Goal: Transaction & Acquisition: Book appointment/travel/reservation

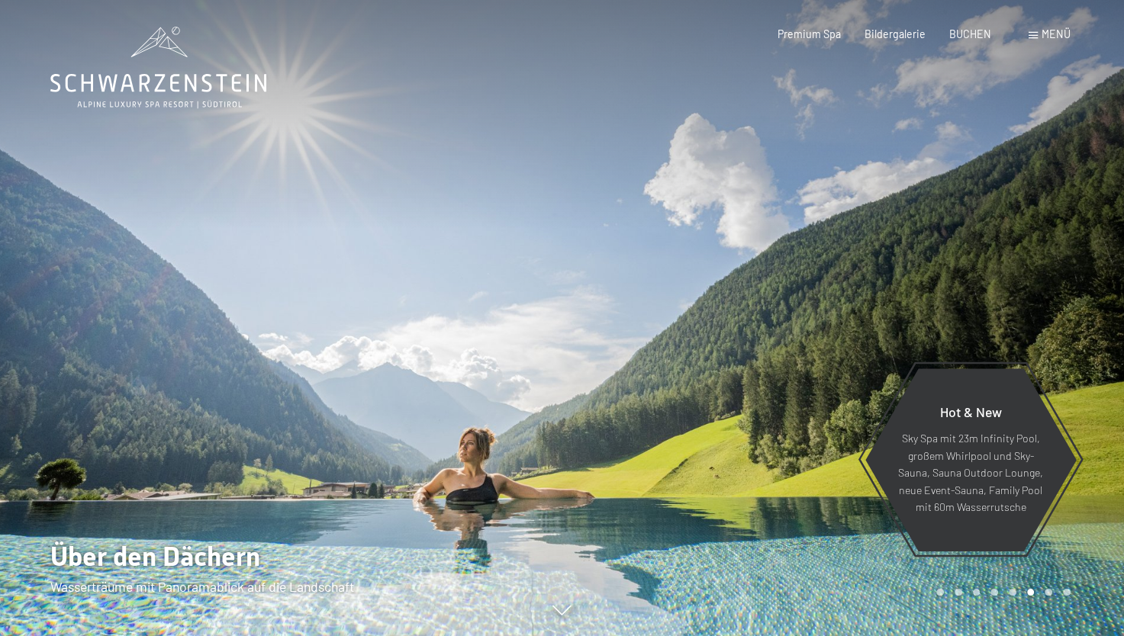
click at [1039, 31] on div "Menü" at bounding box center [1049, 34] width 42 height 15
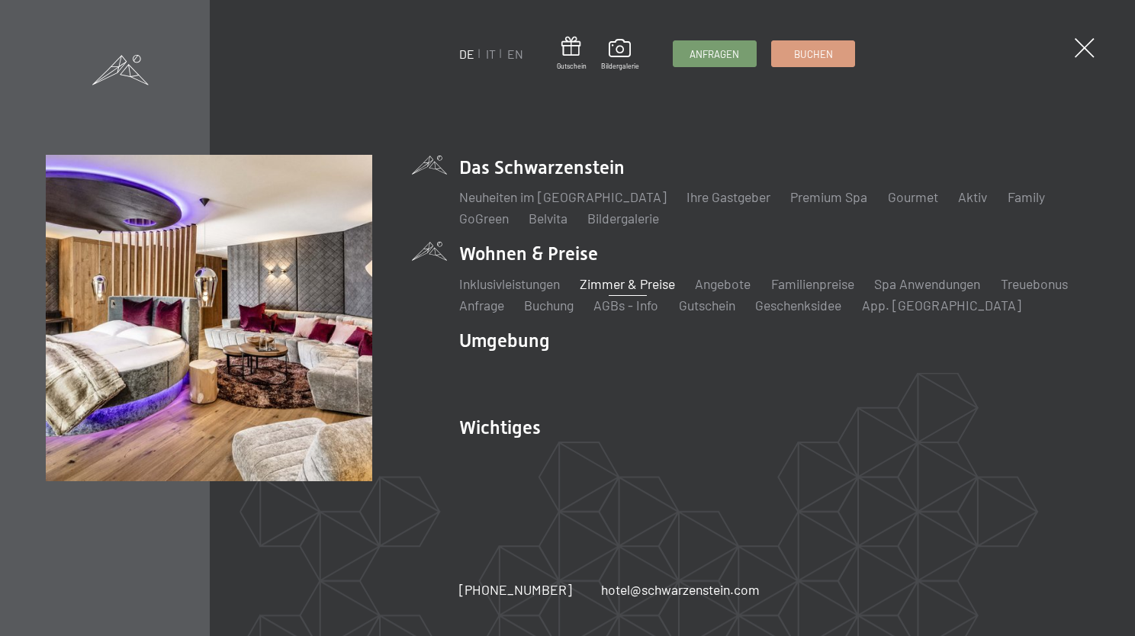
click at [616, 284] on link "Zimmer & Preise" at bounding box center [627, 283] width 95 height 17
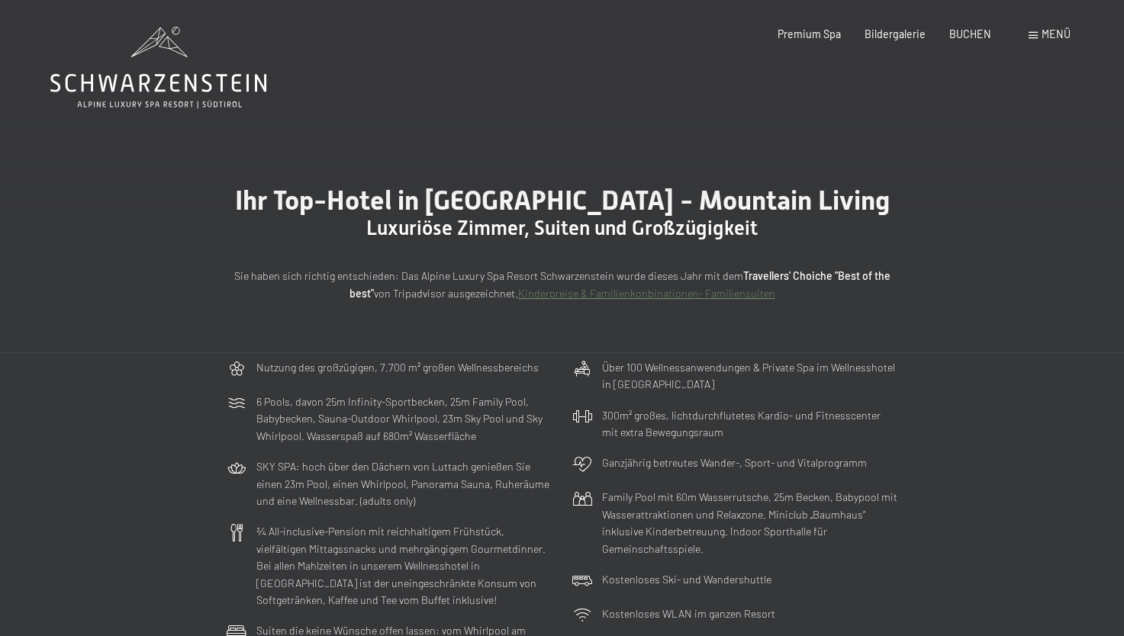
click at [1029, 31] on div "Menü" at bounding box center [1049, 34] width 42 height 15
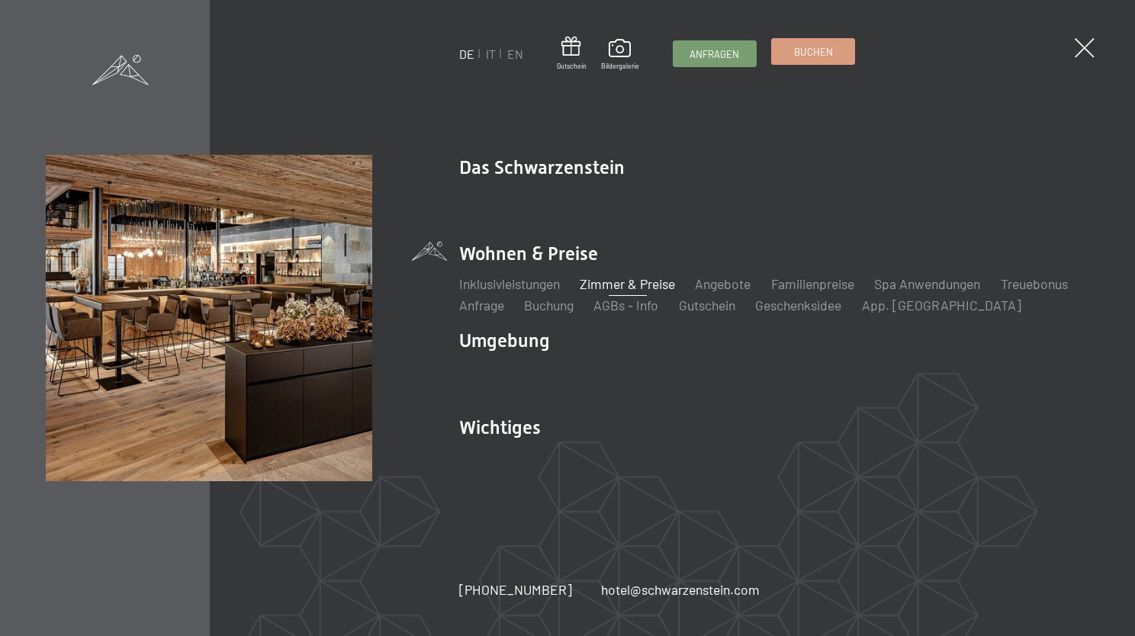
click at [794, 53] on span "Buchen" at bounding box center [813, 52] width 39 height 14
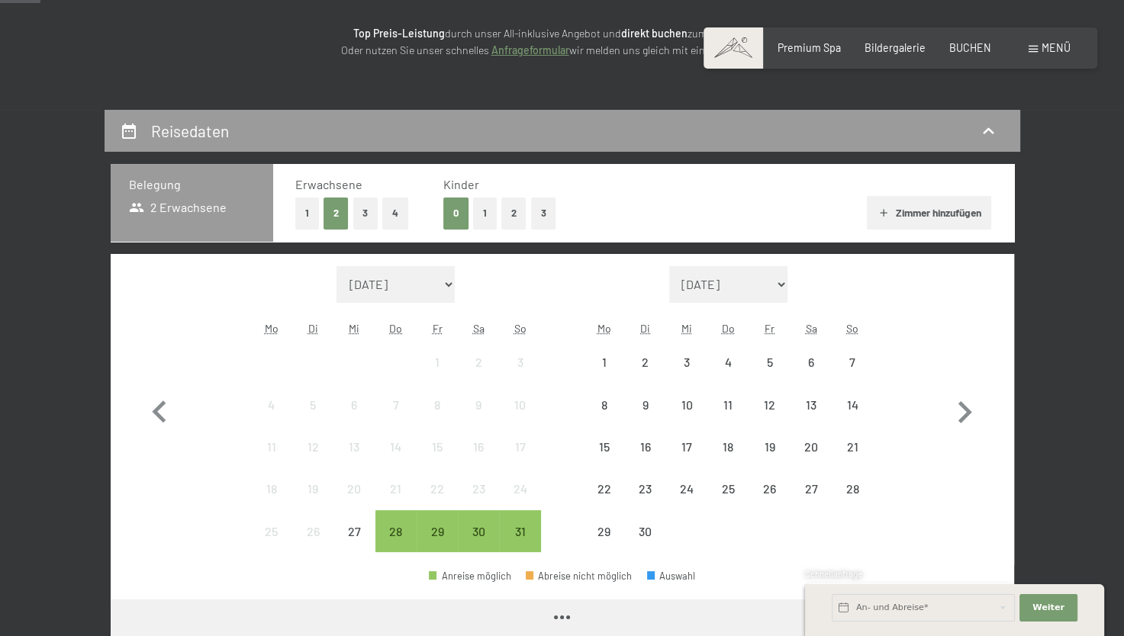
scroll to position [229, 0]
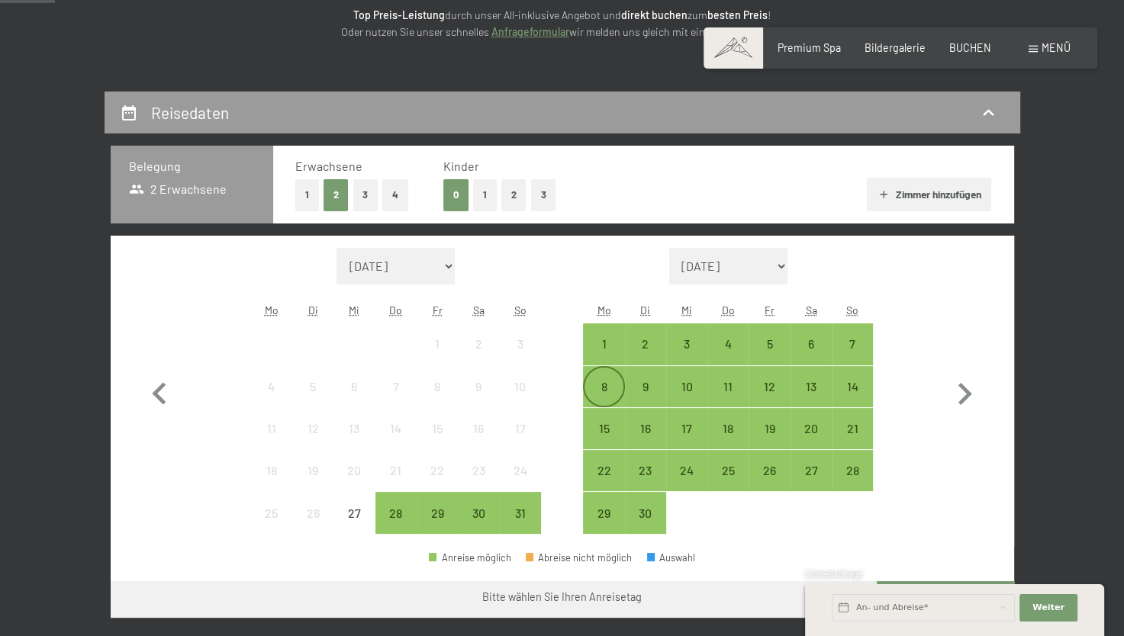
click at [603, 381] on div "8" at bounding box center [603, 400] width 38 height 38
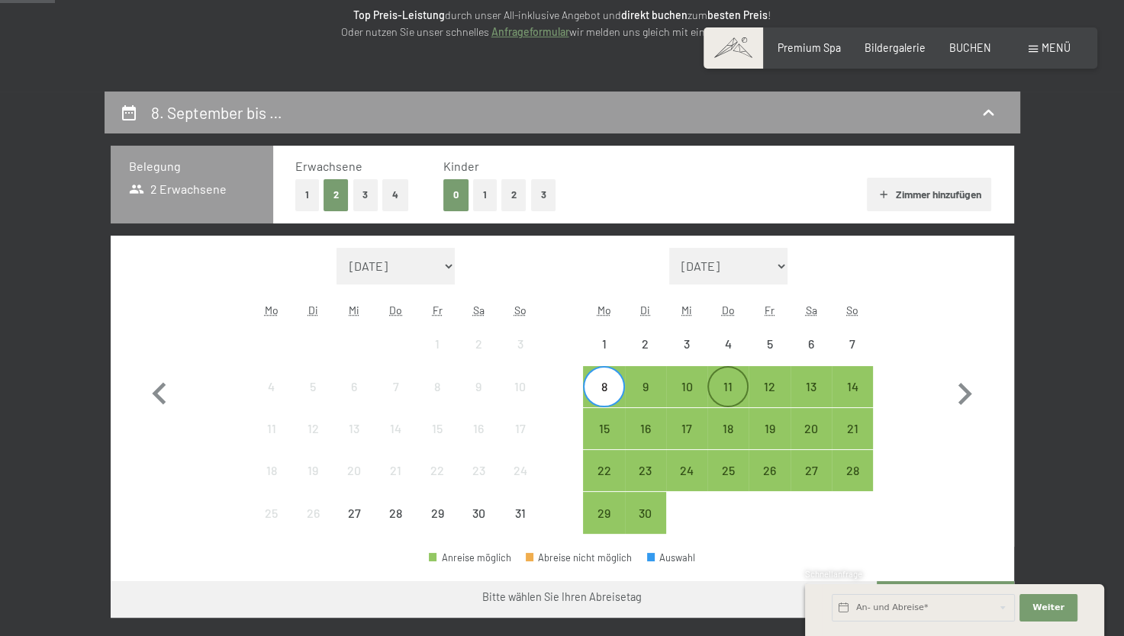
drag, startPoint x: 725, startPoint y: 391, endPoint x: 731, endPoint y: 385, distance: 8.7
click at [726, 389] on div "11" at bounding box center [728, 400] width 38 height 38
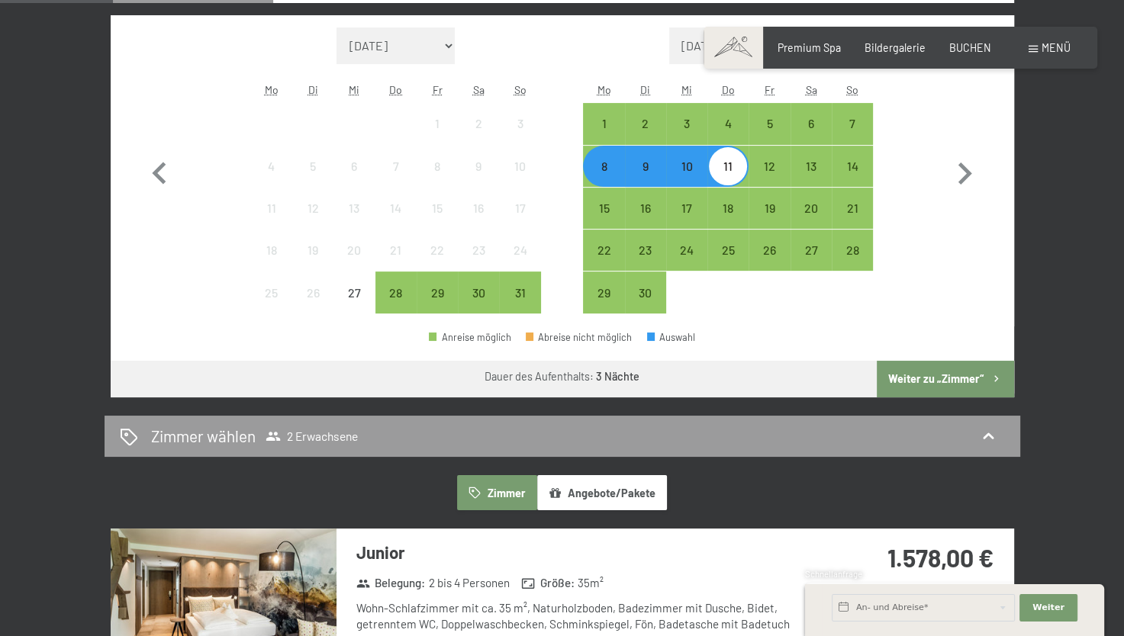
scroll to position [458, 0]
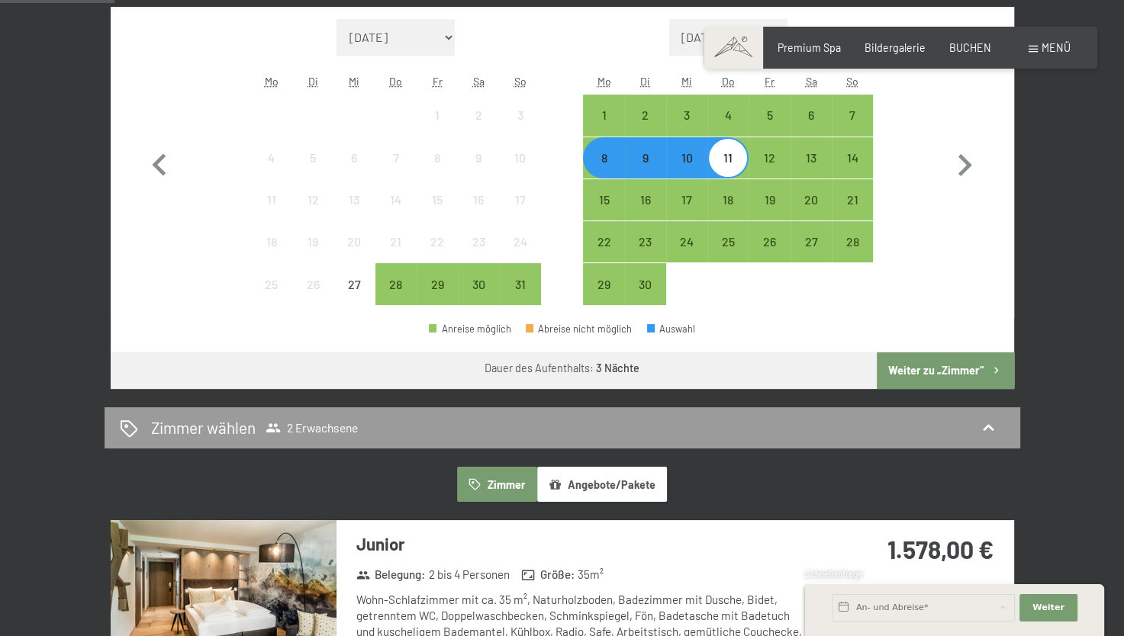
click at [926, 372] on button "Weiter zu „Zimmer“" at bounding box center [944, 370] width 137 height 37
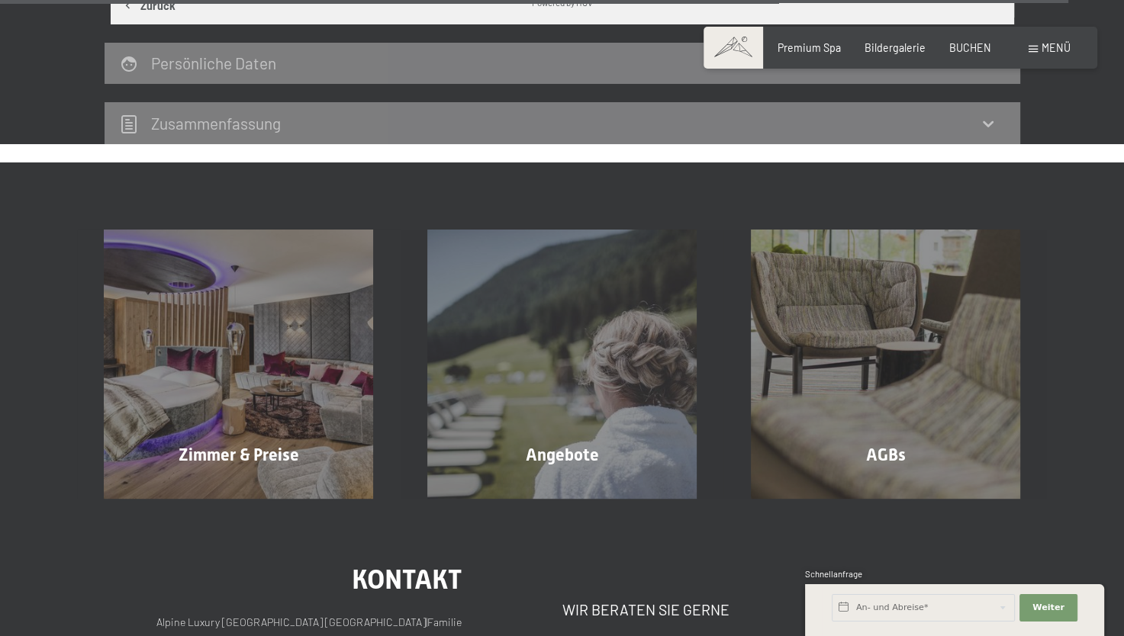
scroll to position [3829, 0]
